Goal: Task Accomplishment & Management: Complete application form

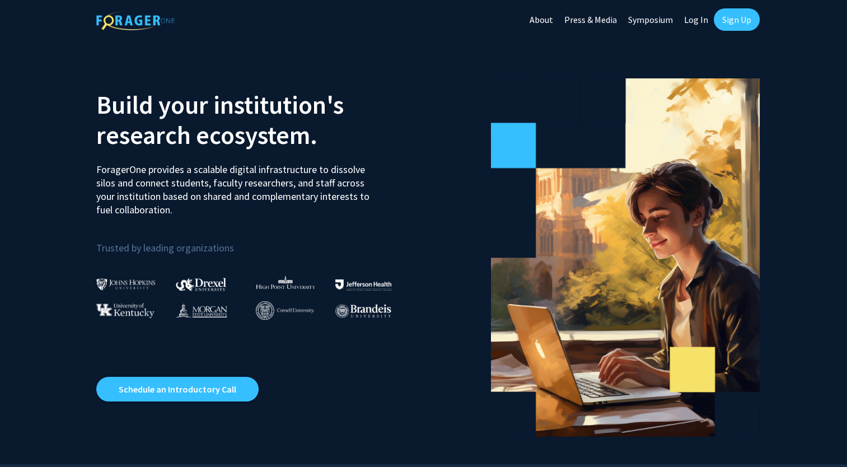
click at [754, 13] on link "Sign Up" at bounding box center [736, 19] width 46 height 22
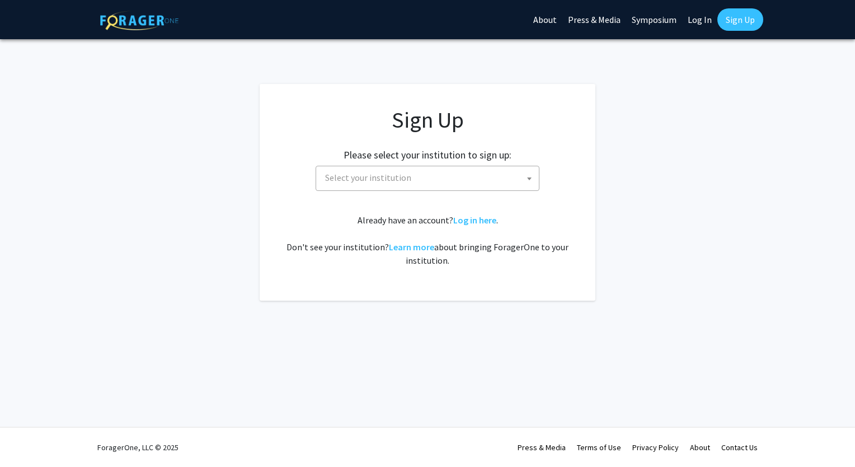
click at [486, 177] on span "Select your institution" at bounding box center [430, 177] width 218 height 23
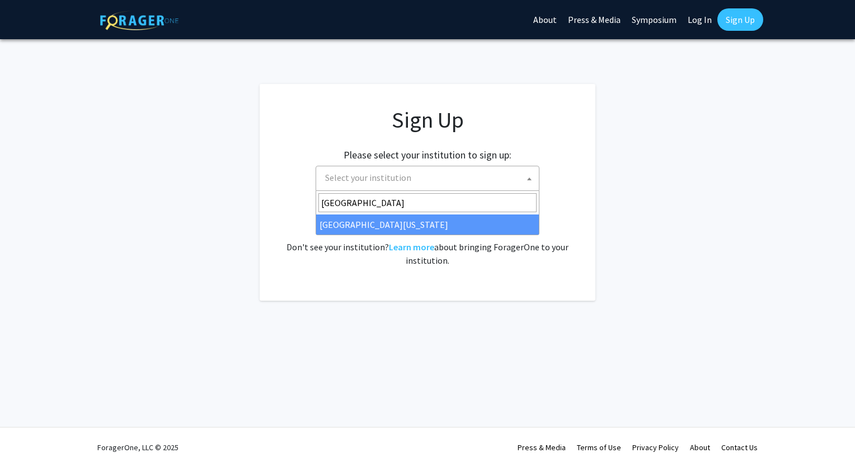
type input "[GEOGRAPHIC_DATA]"
select select "33"
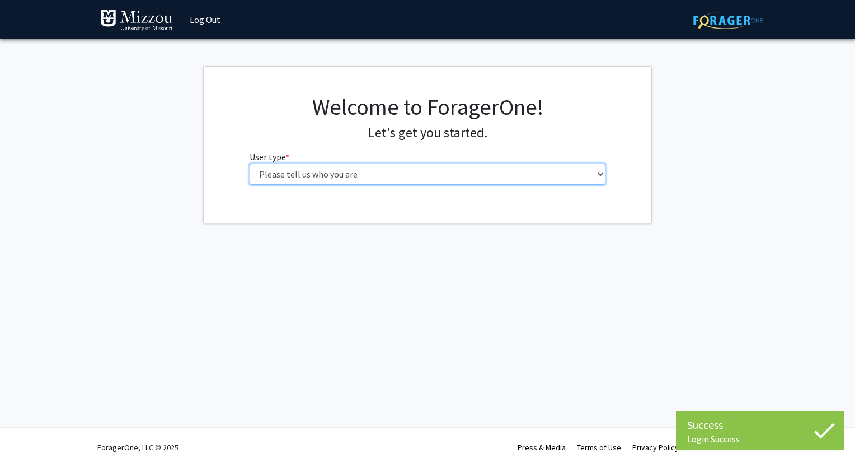
click at [434, 180] on select "Please tell us who you are Undergraduate Student Master's Student Doctoral Cand…" at bounding box center [428, 173] width 356 height 21
select select "1: undergrad"
click at [250, 163] on select "Please tell us who you are Undergraduate Student Master's Student Doctoral Cand…" at bounding box center [428, 173] width 356 height 21
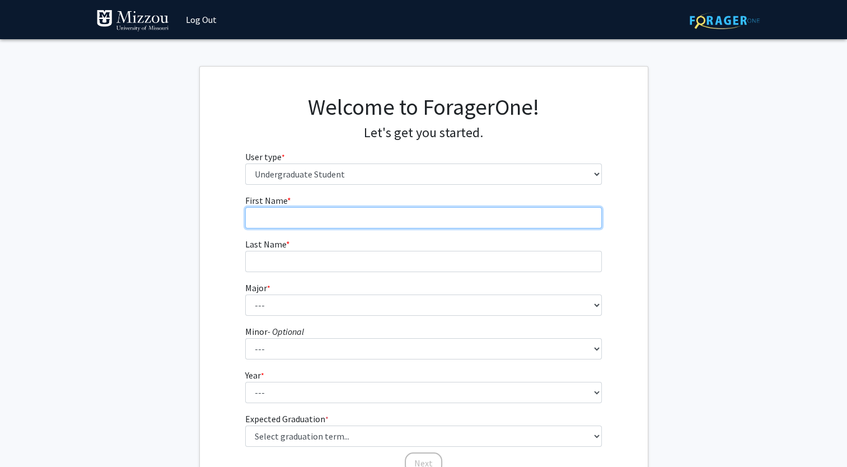
click at [430, 214] on input "First Name * required" at bounding box center [423, 217] width 356 height 21
type input "Sierra"
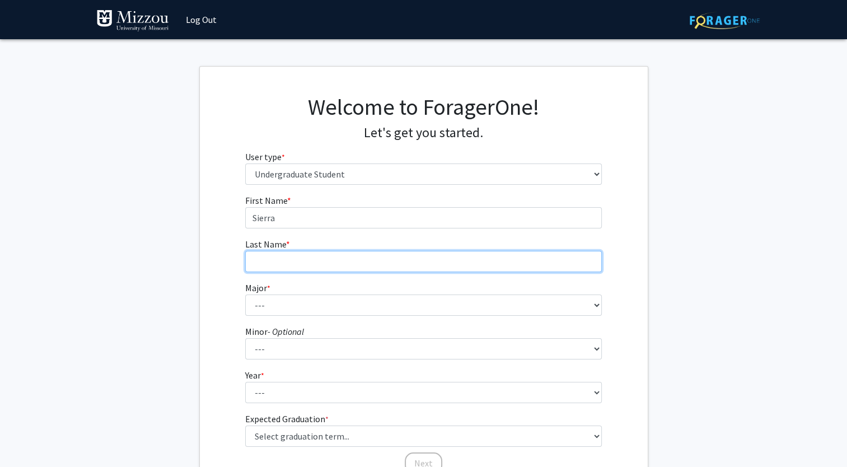
click at [414, 260] on input "Last Name * required" at bounding box center [423, 261] width 356 height 21
type input "Pollard"
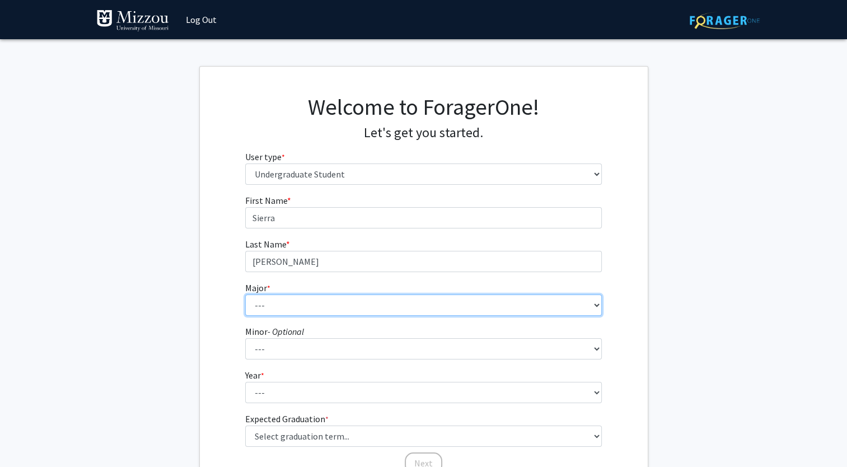
click at [351, 305] on select "--- Agribusiness Management Agricultural Education Agricultural Education: Comm…" at bounding box center [423, 304] width 356 height 21
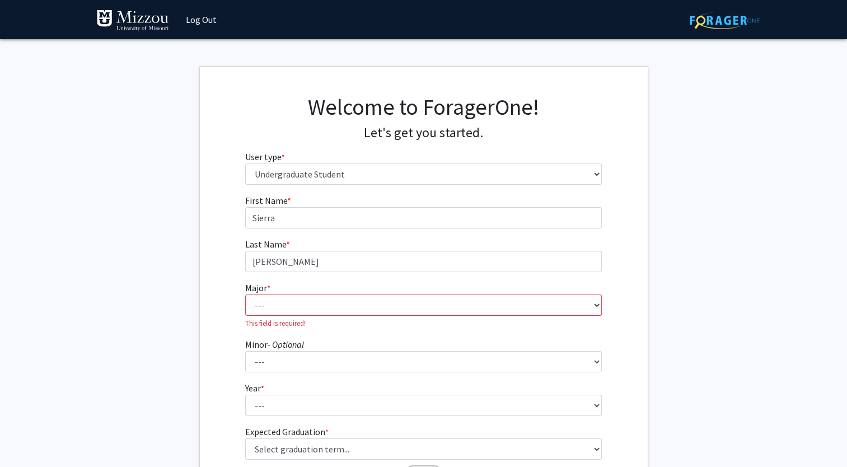
click at [208, 262] on div "First Name * required Sierra Last Name * required Pollard Major * required --- …" at bounding box center [424, 341] width 448 height 294
click at [280, 303] on select "--- Agribusiness Management Agricultural Education Agricultural Education: Comm…" at bounding box center [423, 304] width 356 height 21
select select "106: 2599"
click at [245, 294] on select "--- Agribusiness Management Agricultural Education Agricultural Education: Comm…" at bounding box center [423, 304] width 356 height 21
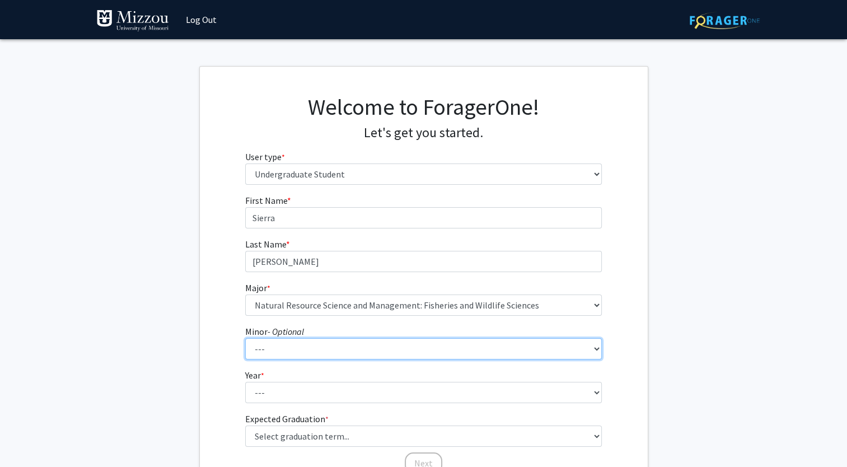
click at [304, 353] on select "--- Accountancy Aerospace Engineering Aerospace Studies Agribusiness Management…" at bounding box center [423, 348] width 356 height 21
select select "22: 1978"
click at [245, 338] on select "--- Accountancy Aerospace Engineering Aerospace Studies Agribusiness Management…" at bounding box center [423, 348] width 356 height 21
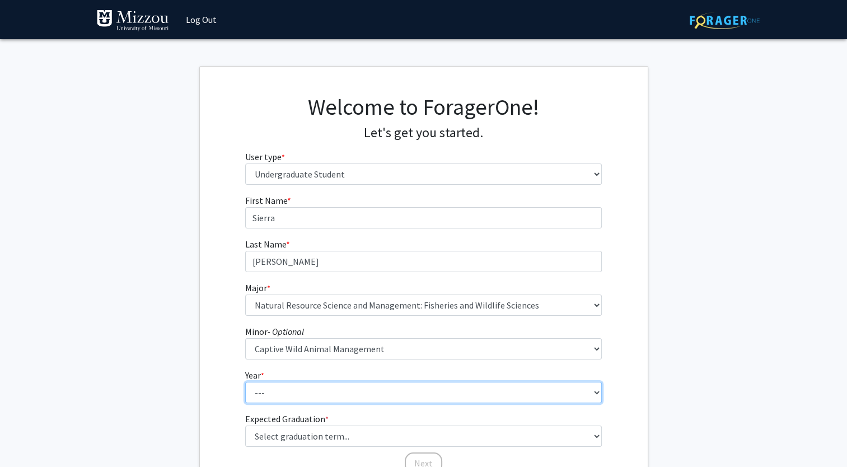
click at [267, 391] on select "--- First-year Sophomore Junior Senior Postbaccalaureate Certificate" at bounding box center [423, 392] width 356 height 21
select select "1: first-year"
click at [245, 382] on select "--- First-year Sophomore Junior Senior Postbaccalaureate Certificate" at bounding box center [423, 392] width 356 height 21
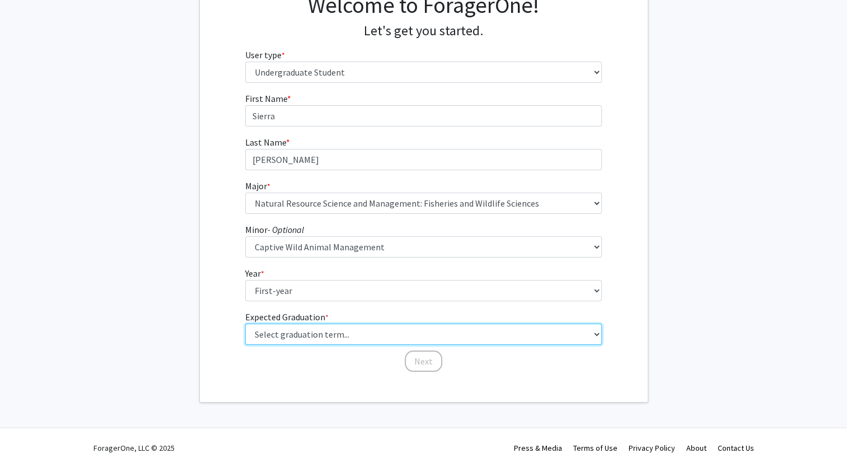
click at [289, 344] on select "Select graduation term... Spring 2025 Summer 2025 Fall 2025 Winter 2025 Spring …" at bounding box center [423, 333] width 356 height 21
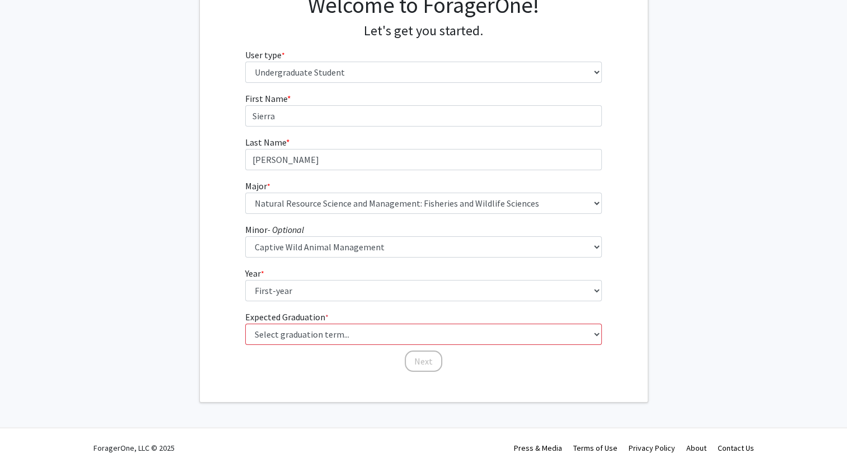
click at [227, 344] on div "First Name * required Sierra Last Name * required Pollard Major * required --- …" at bounding box center [424, 232] width 448 height 281
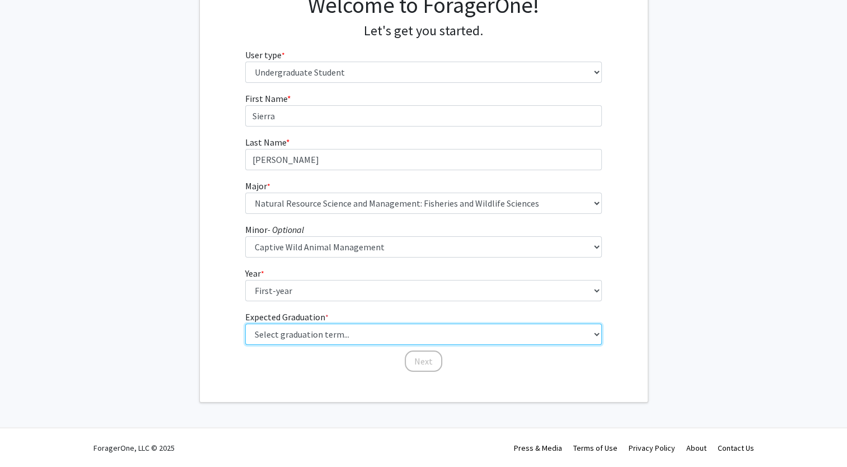
click at [265, 337] on select "Select graduation term... Spring 2025 Summer 2025 Fall 2025 Winter 2025 Spring …" at bounding box center [423, 333] width 356 height 21
click at [245, 323] on select "Select graduation term... Spring 2025 Summer 2025 Fall 2025 Winter 2025 Spring …" at bounding box center [423, 333] width 356 height 21
click at [396, 341] on select "Select graduation term... Spring 2025 Summer 2025 Fall 2025 Winter 2025 Spring …" at bounding box center [423, 333] width 356 height 21
select select "17: spring_2029"
click at [245, 323] on select "Select graduation term... Spring 2025 Summer 2025 Fall 2025 Winter 2025 Spring …" at bounding box center [423, 333] width 356 height 21
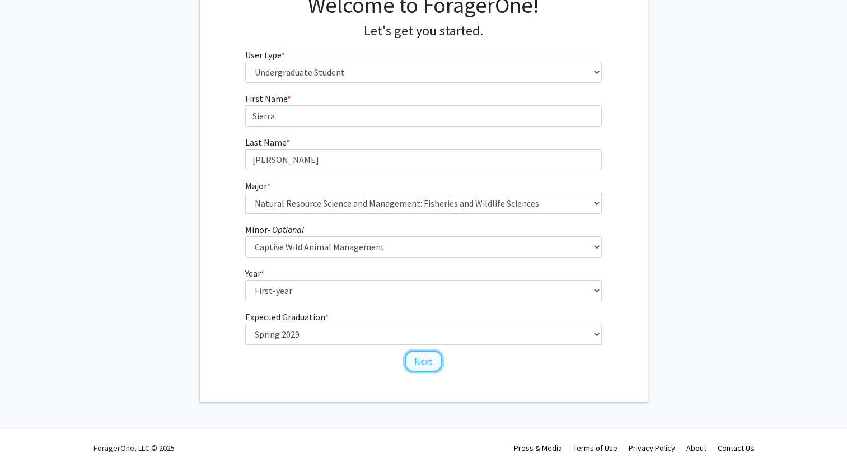
click at [416, 361] on button "Next" at bounding box center [423, 360] width 37 height 21
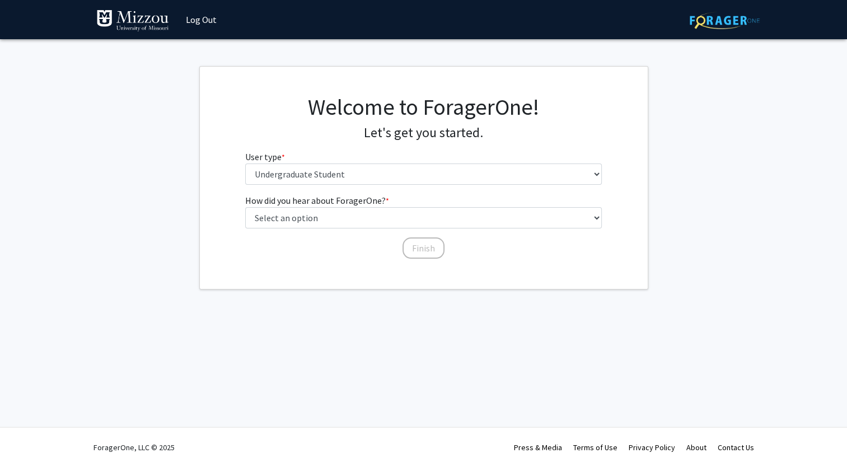
scroll to position [0, 0]
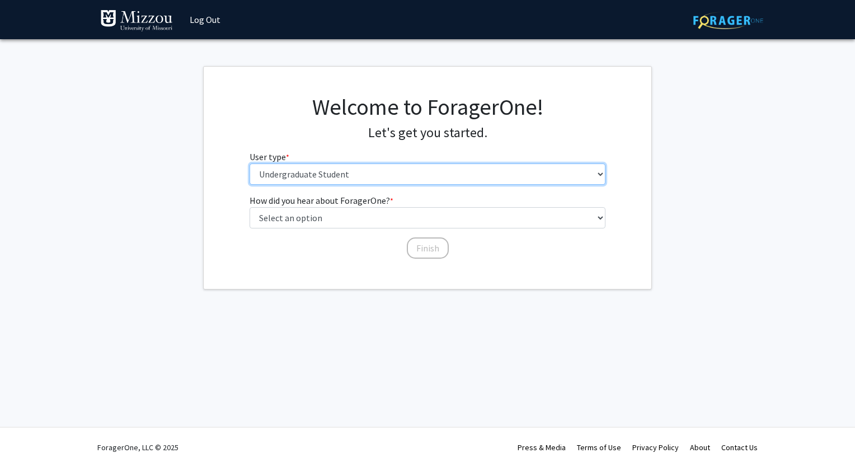
click at [342, 176] on select "Please tell us who you are Undergraduate Student Master's Student Doctoral Cand…" at bounding box center [428, 173] width 356 height 21
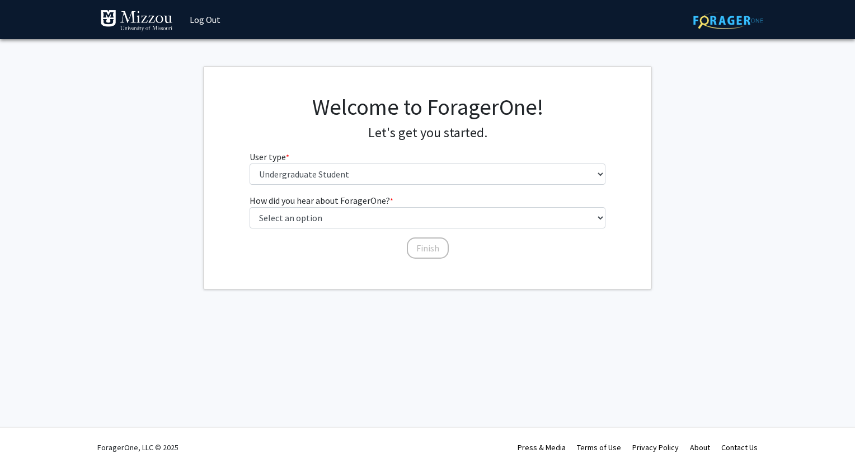
click at [316, 147] on div "Welcome to ForagerOne! Let's get you started. User type * required Please tell …" at bounding box center [427, 143] width 373 height 100
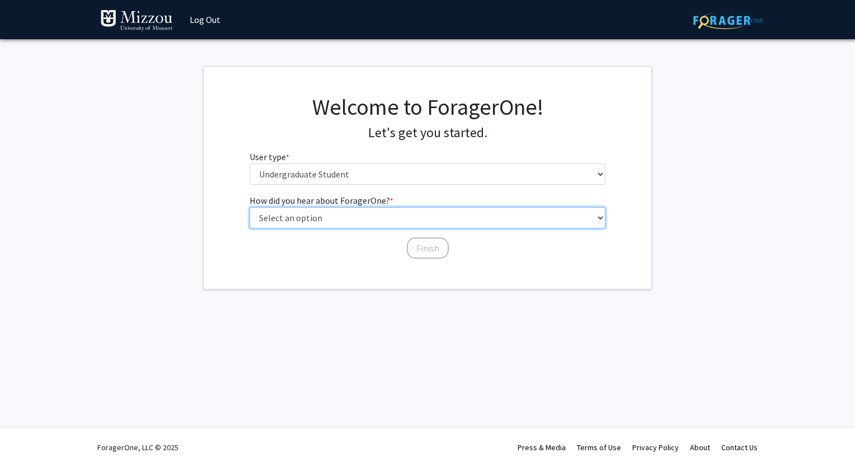
click at [330, 227] on select "Select an option Peer/student recommendation Faculty/staff recommendation Unive…" at bounding box center [428, 217] width 356 height 21
select select "2: faculty_recommendation"
click at [250, 207] on select "Select an option Peer/student recommendation Faculty/staff recommendation Unive…" at bounding box center [428, 217] width 356 height 21
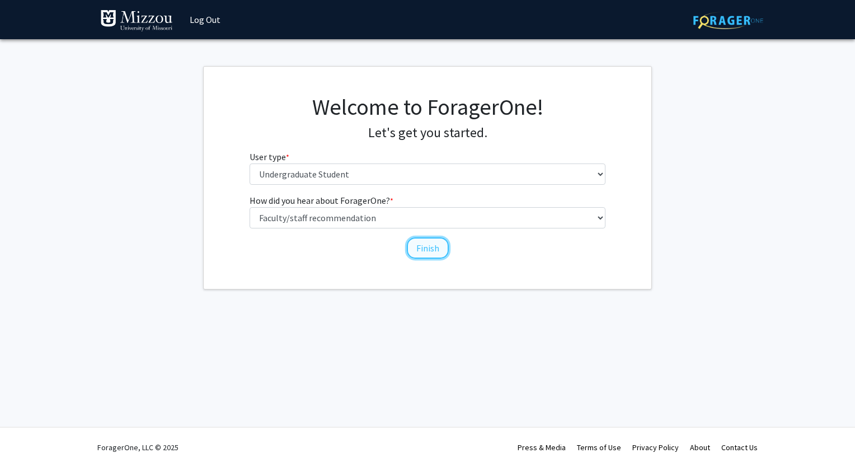
click at [426, 248] on button "Finish" at bounding box center [428, 247] width 42 height 21
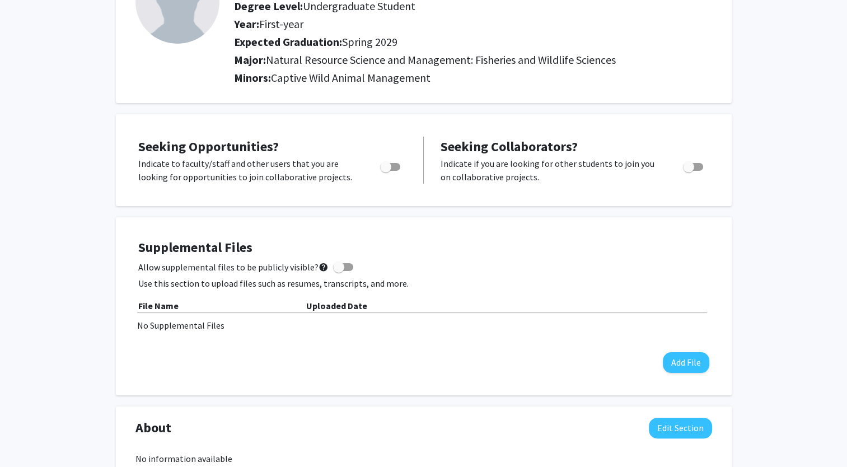
scroll to position [114, 0]
click at [380, 164] on span "Toggle" at bounding box center [385, 166] width 11 height 11
click at [385, 171] on input "Are you actively seeking opportunities?" at bounding box center [385, 171] width 1 height 1
checkbox input "true"
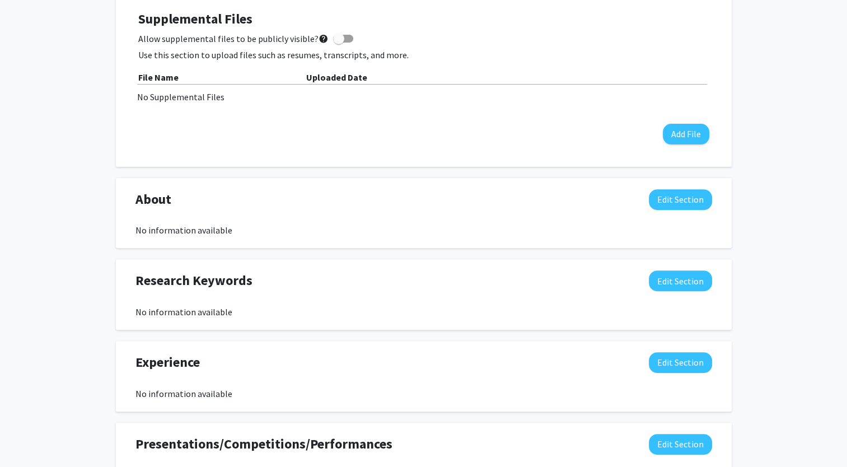
scroll to position [0, 0]
